Goal: Find contact information: Find contact information

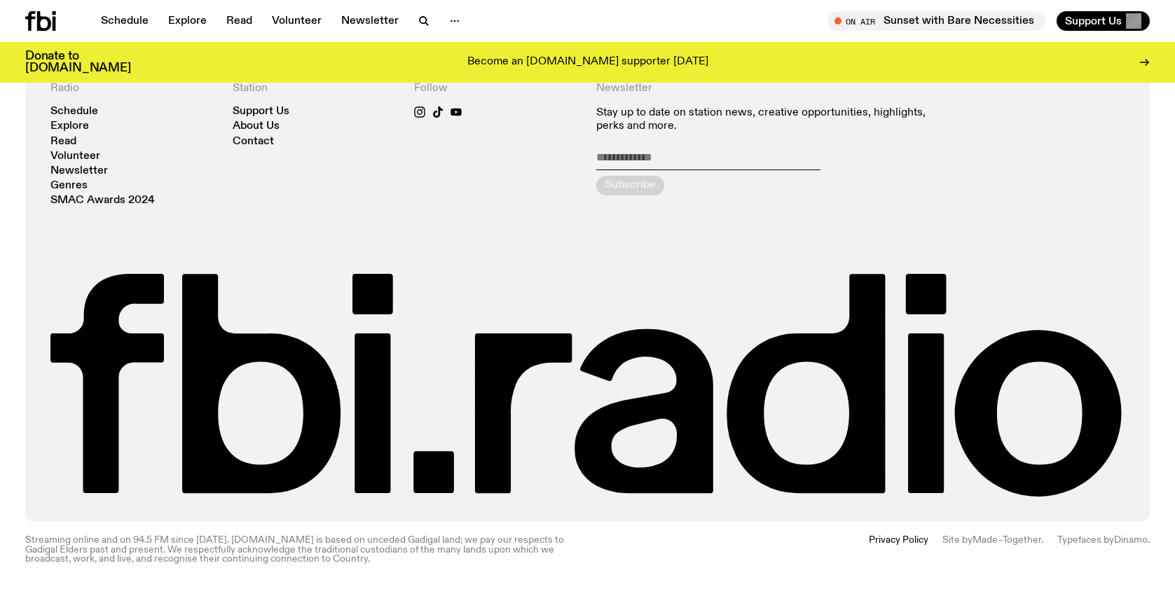
scroll to position [3202, 0]
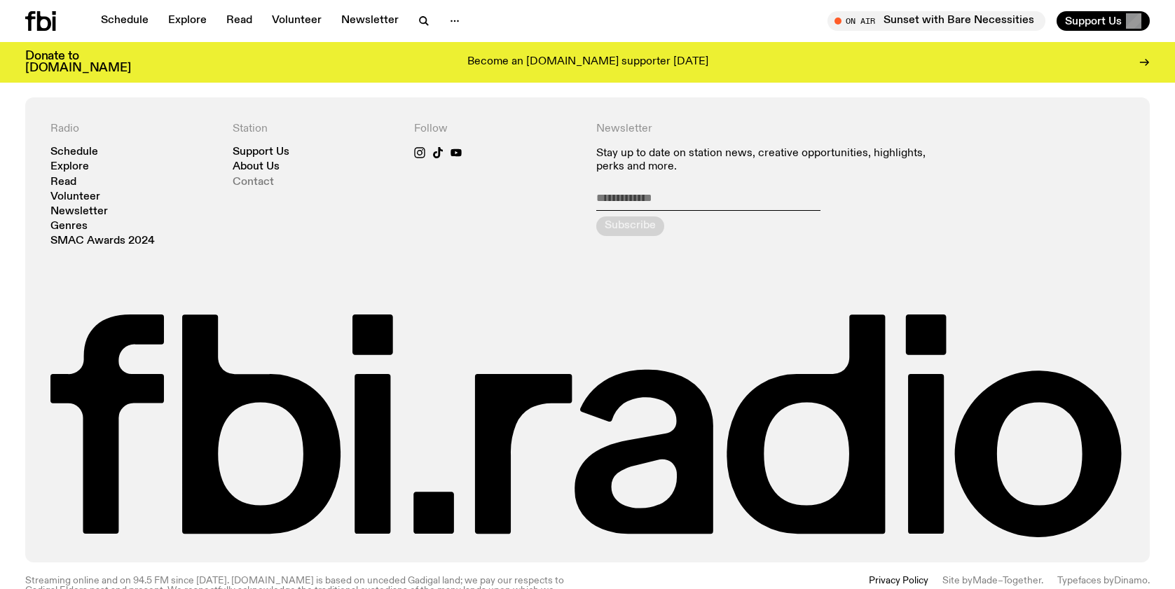
click at [248, 184] on link "Contact" at bounding box center [253, 182] width 41 height 11
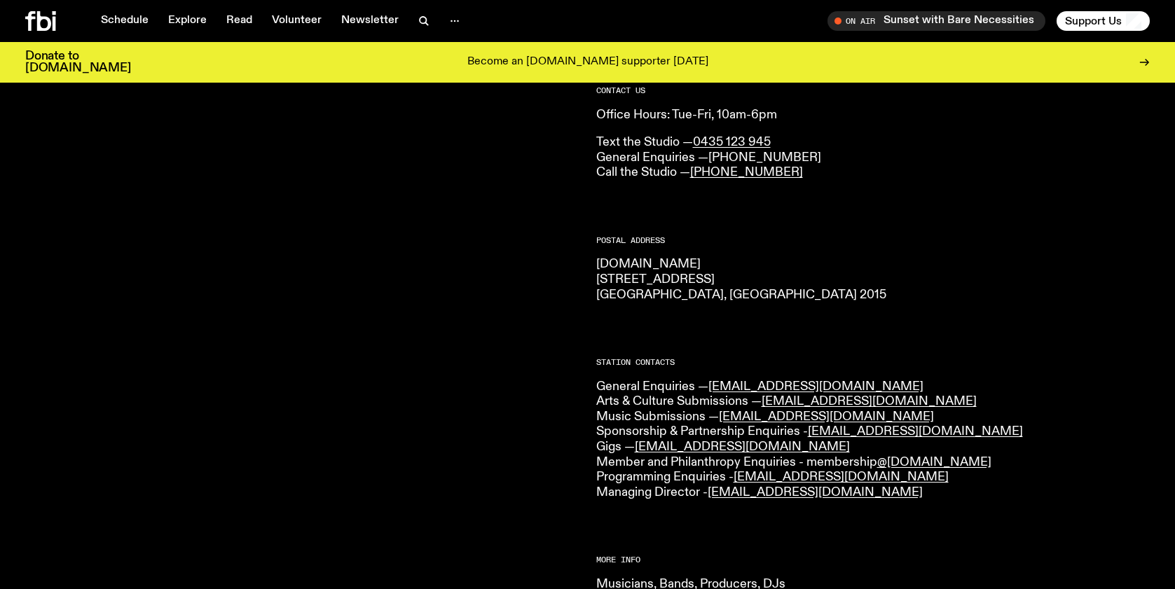
scroll to position [111, 0]
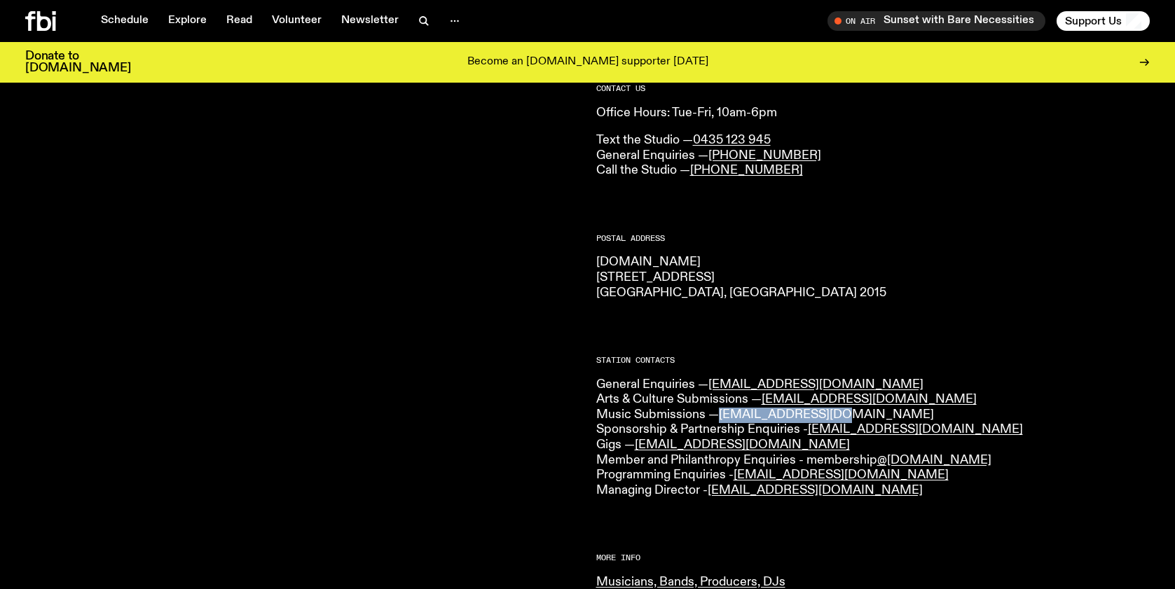
drag, startPoint x: 842, startPoint y: 415, endPoint x: 728, endPoint y: 417, distance: 114.3
click at [725, 418] on p "General Enquiries — [EMAIL_ADDRESS][DOMAIN_NAME] Arts & Culture Submissions — […" at bounding box center [873, 438] width 554 height 121
copy link "[EMAIL_ADDRESS][DOMAIN_NAME]"
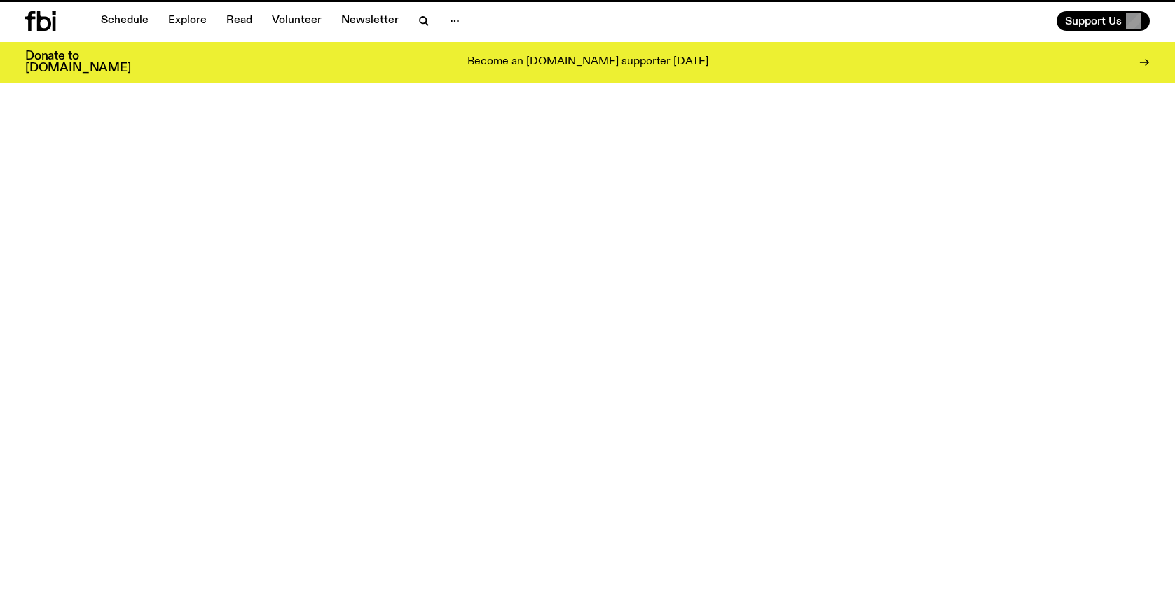
scroll to position [3202, 0]
